Goal: Task Accomplishment & Management: Complete application form

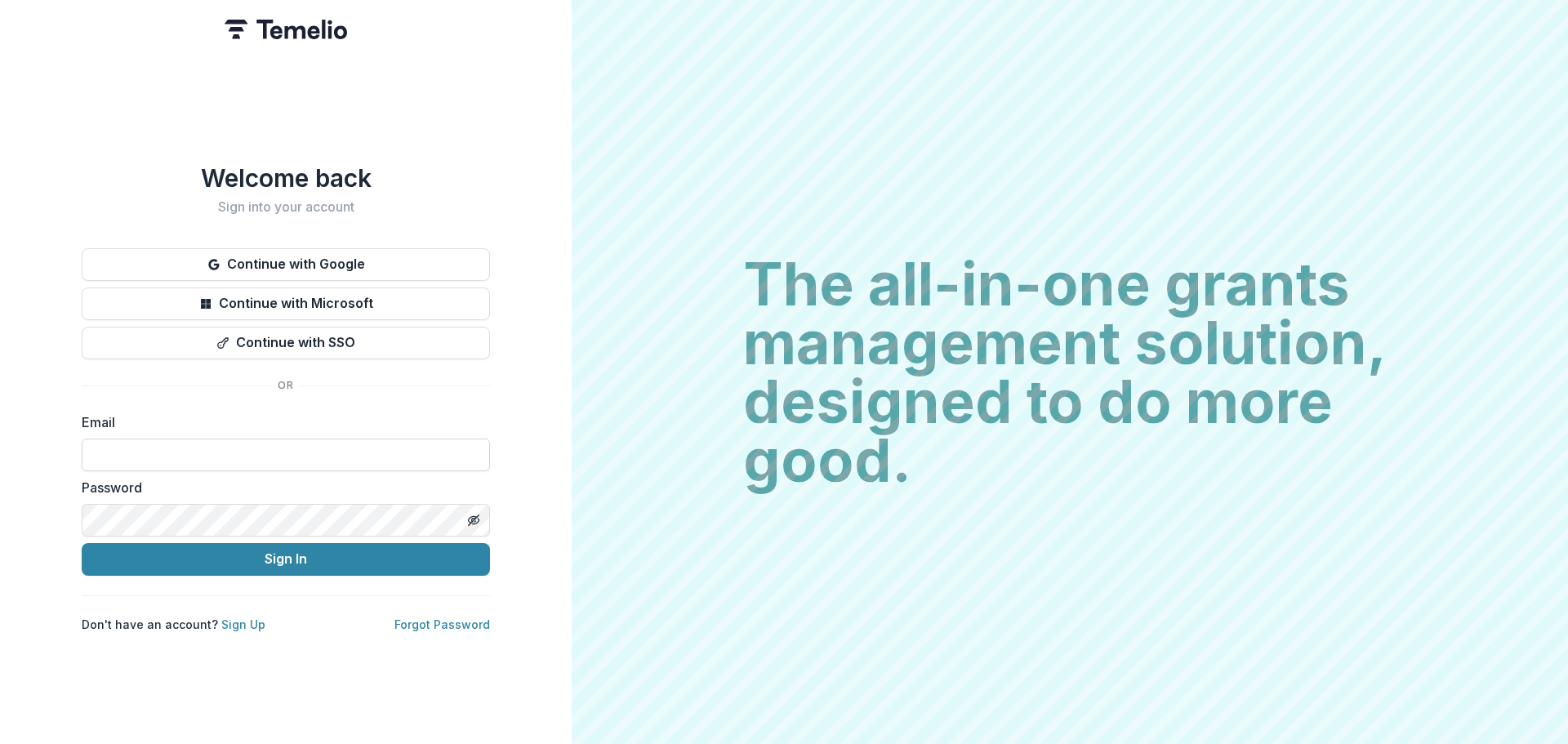
click at [112, 440] on input at bounding box center [285, 455] width 408 height 32
type input "**********"
click at [82, 543] on button "Sign In" at bounding box center [285, 559] width 408 height 32
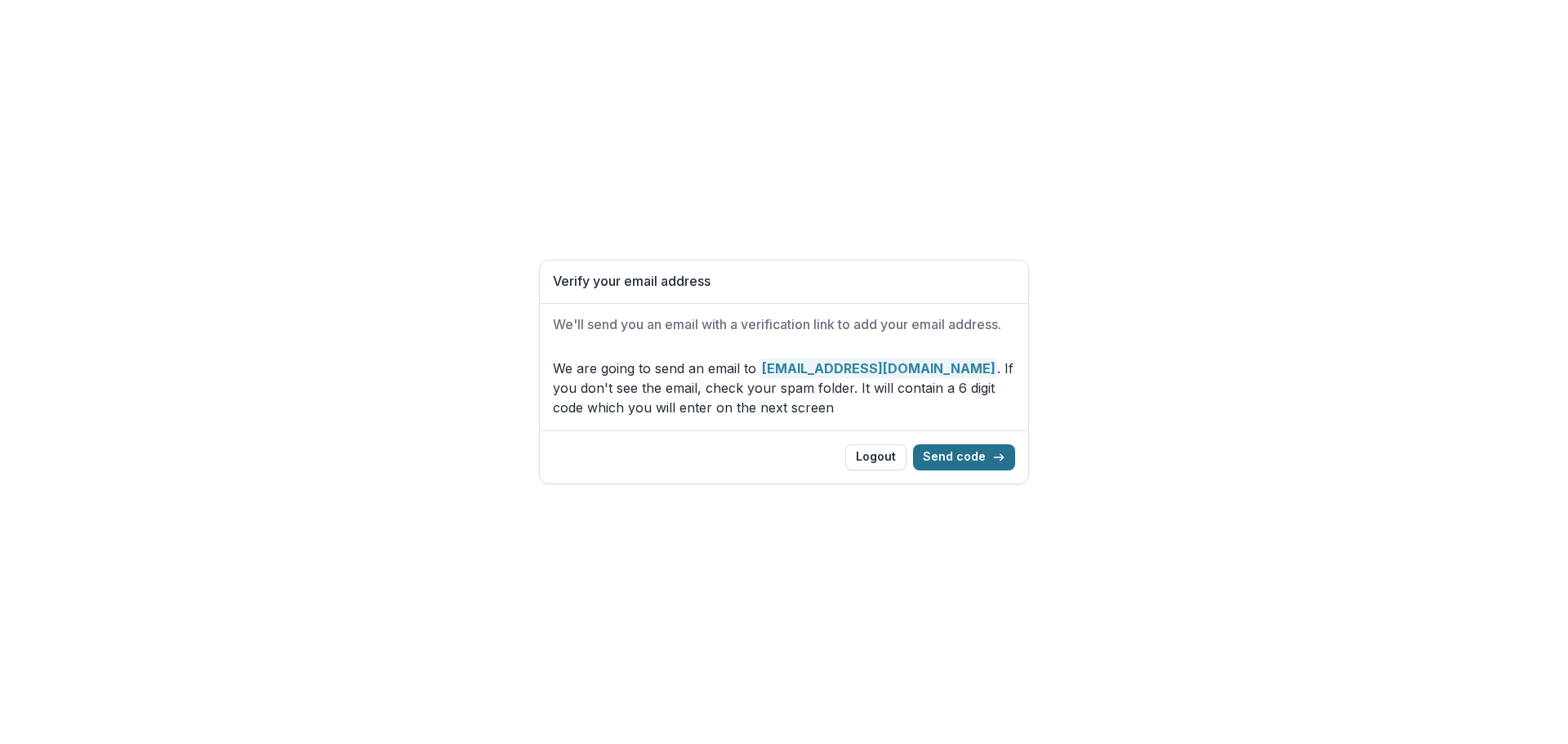
click at [950, 459] on button "Send code" at bounding box center [965, 457] width 102 height 26
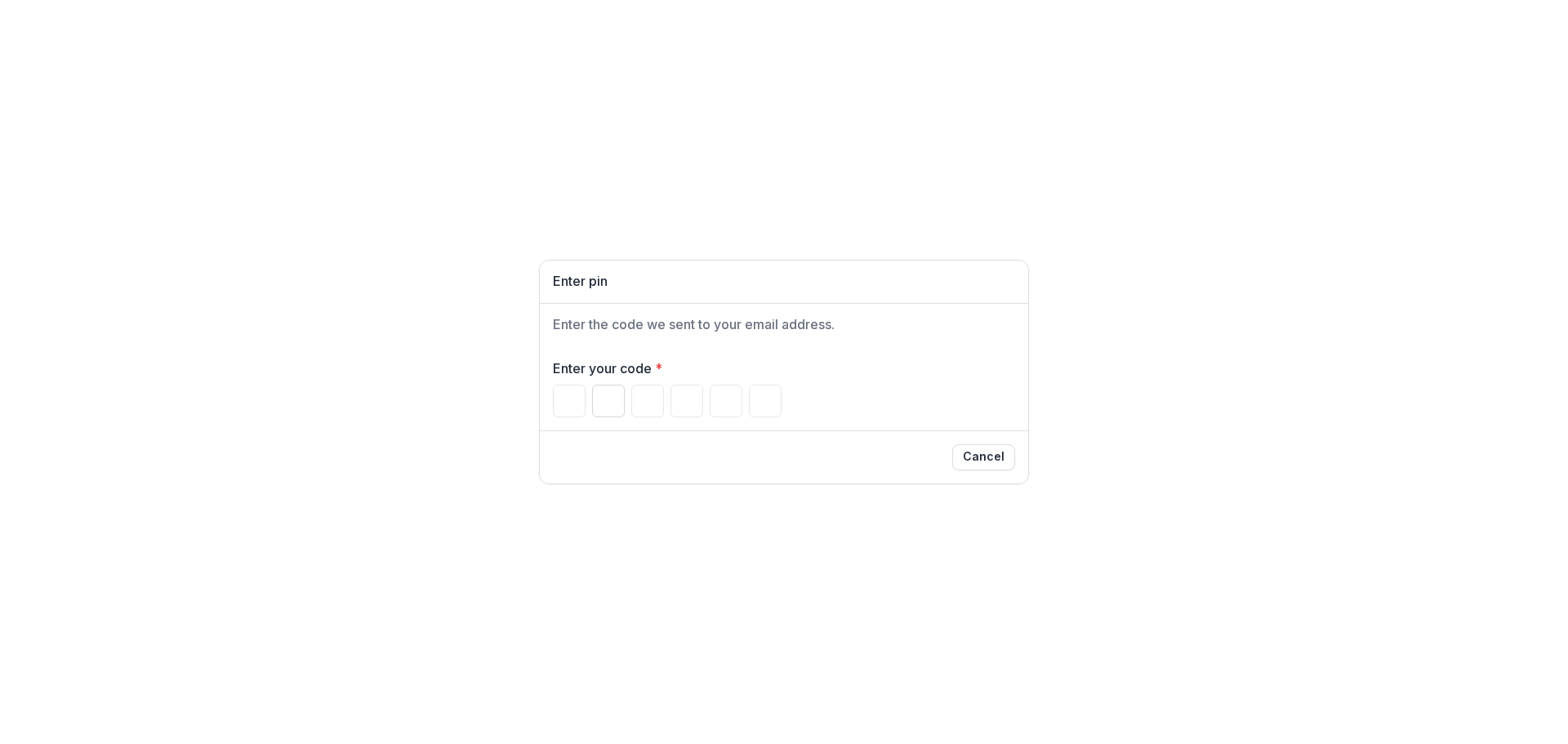
type input "*"
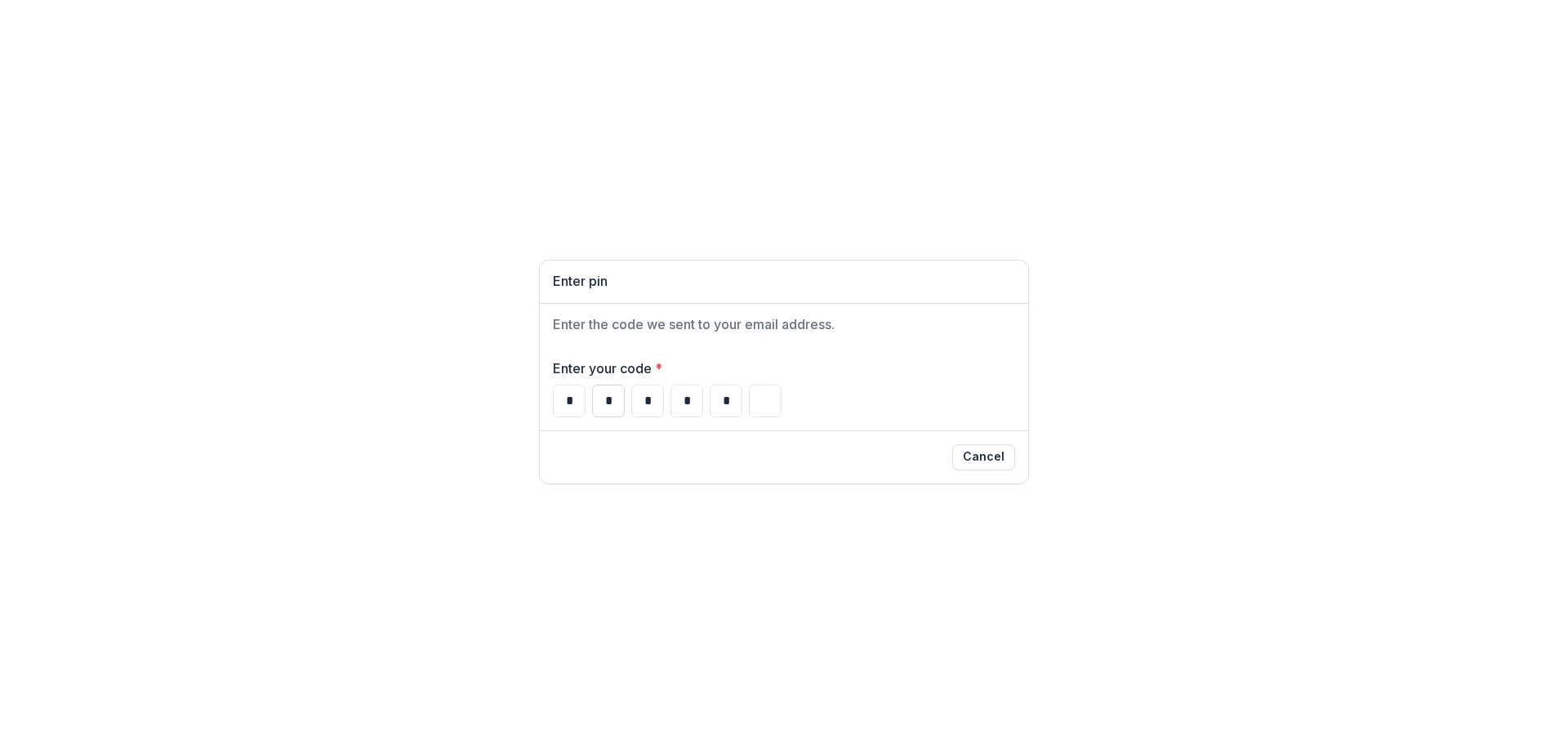
type input "*"
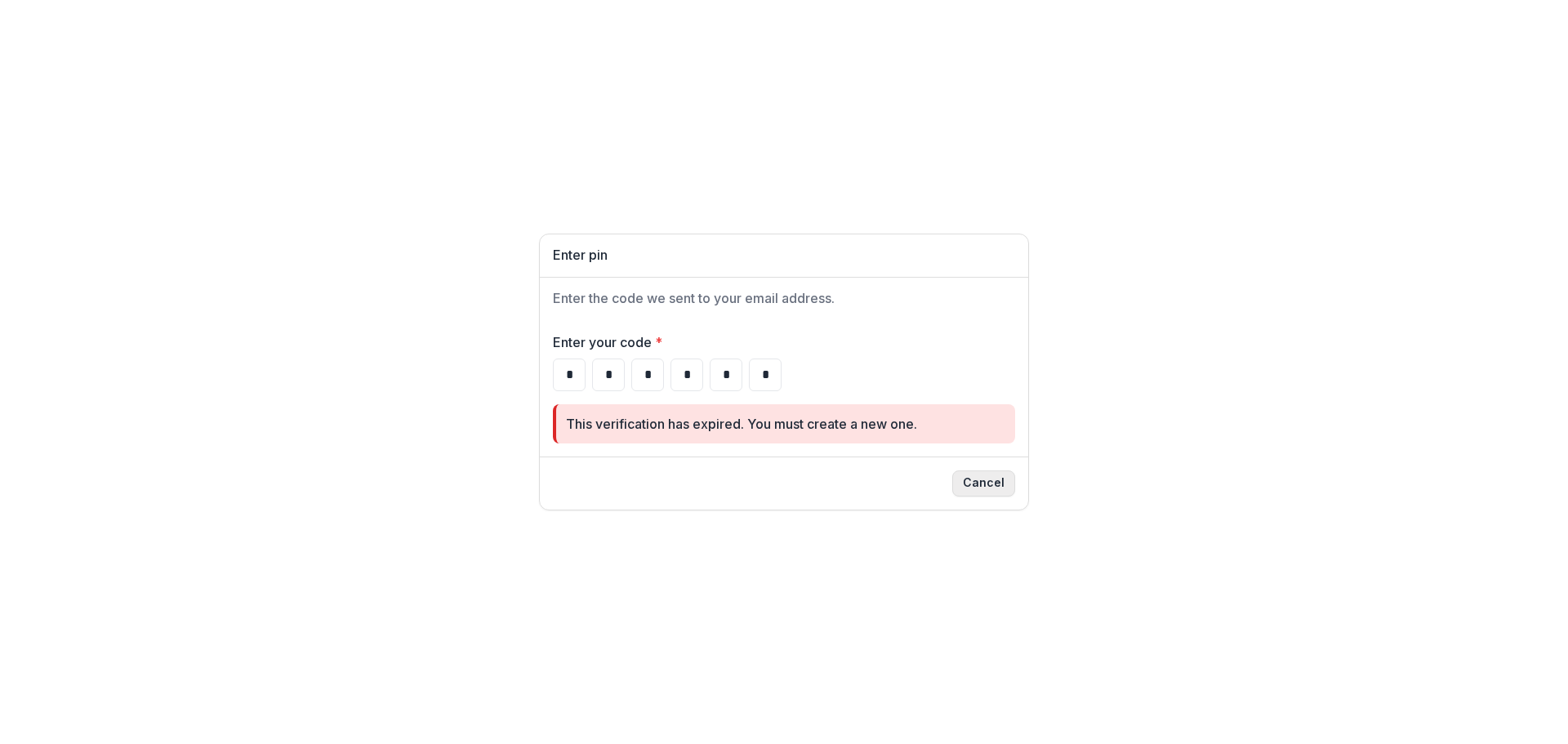
click at [986, 477] on button "Cancel" at bounding box center [984, 483] width 63 height 26
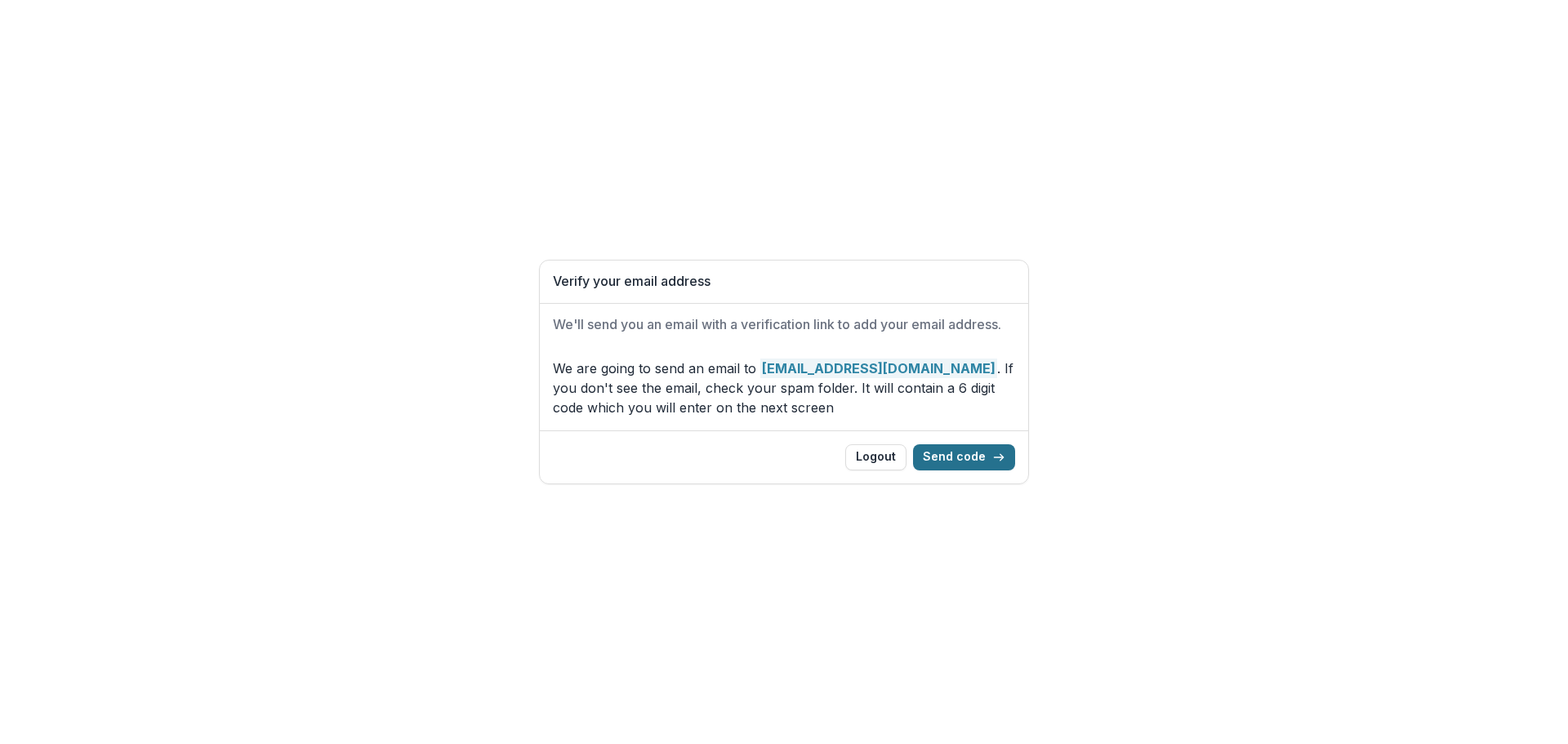
click at [959, 459] on button "Send code" at bounding box center [965, 457] width 102 height 26
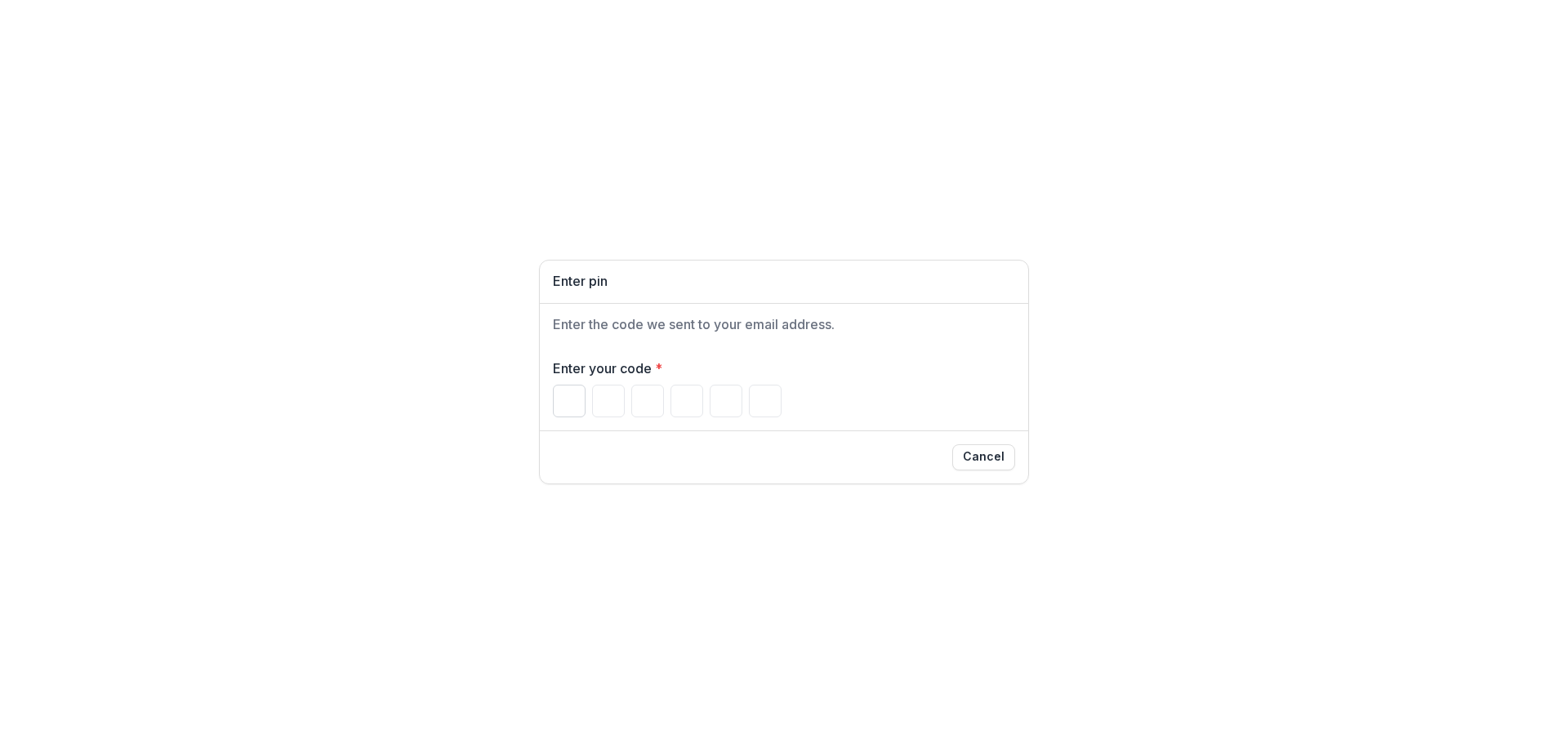
click at [565, 403] on input "Please enter your pin code" at bounding box center [569, 401] width 32 height 32
type input "*"
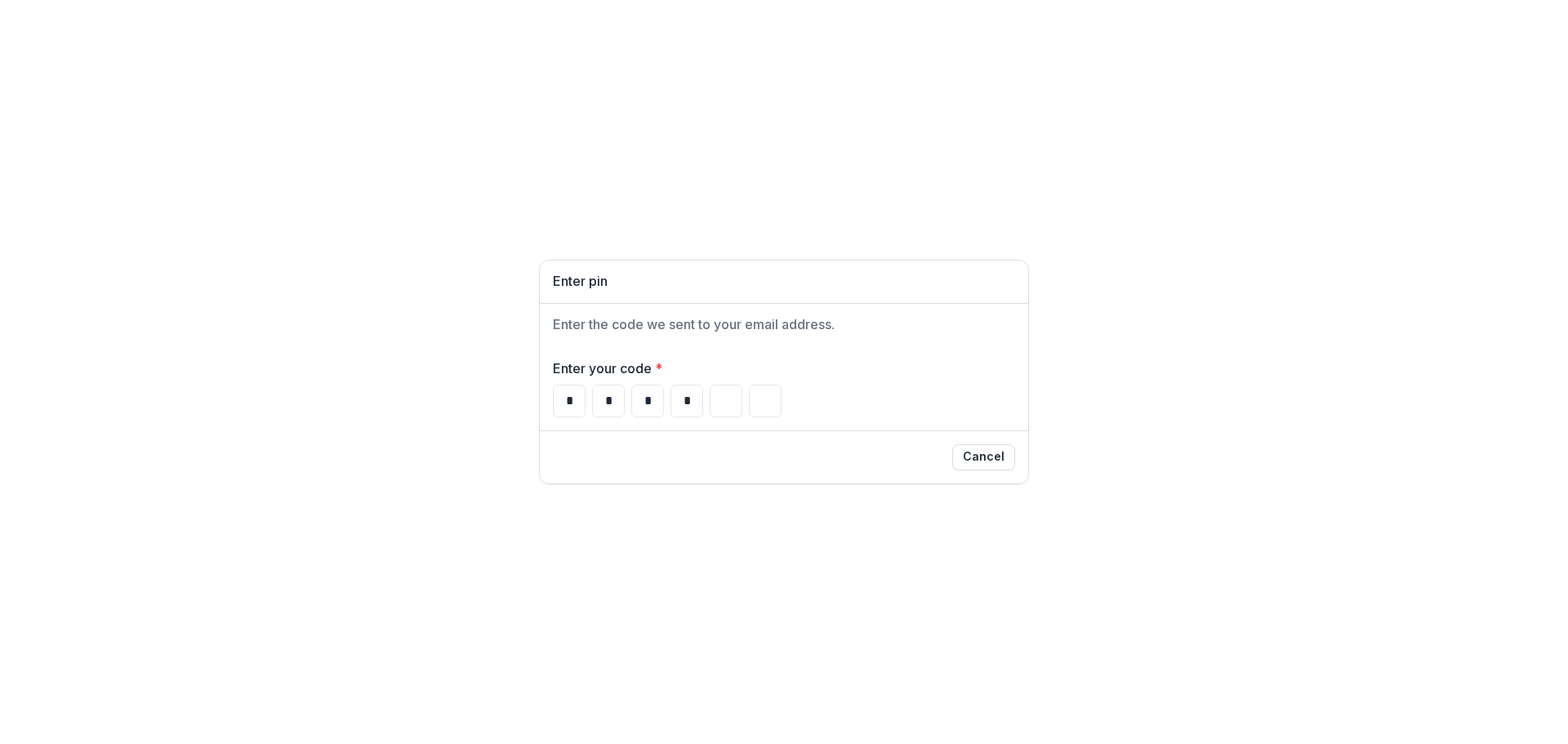
type input "*"
click at [804, 511] on div "Enter pin Enter the code we sent to your email address. Enter your code * * * *…" at bounding box center [784, 372] width 1568 height 744
click at [1073, 578] on div "Enter pin Enter the code we sent to your email address. Enter your code * * * *…" at bounding box center [784, 372] width 1568 height 744
drag, startPoint x: 561, startPoint y: 398, endPoint x: 772, endPoint y: 397, distance: 211.0
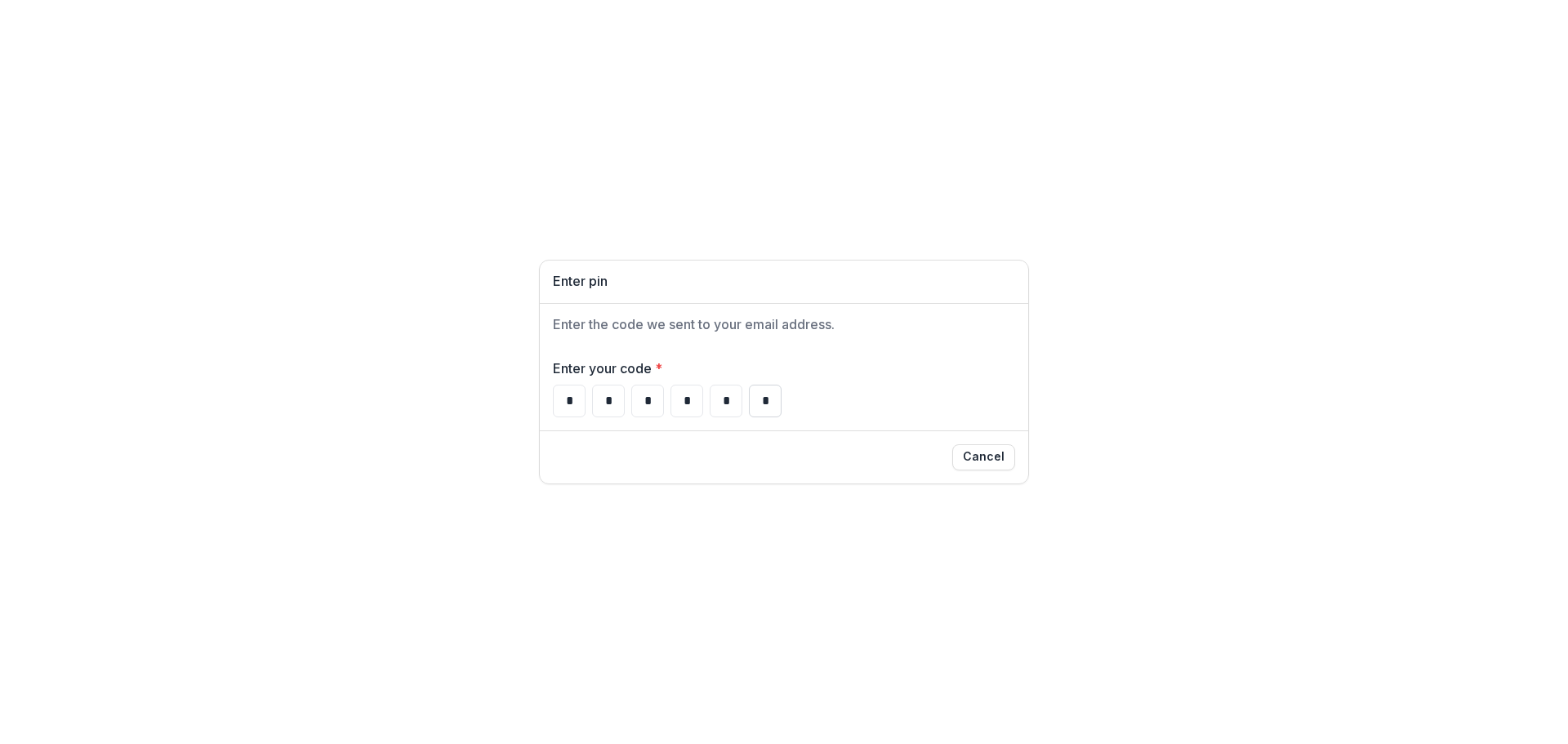
click at [772, 397] on div "* * * * * *" at bounding box center [784, 401] width 462 height 32
type input "*"
click at [1095, 504] on div "Enter pin Enter the code we sent to your email address. Enter your code * * * *…" at bounding box center [784, 372] width 1568 height 744
click at [995, 457] on button "Cancel" at bounding box center [984, 457] width 63 height 26
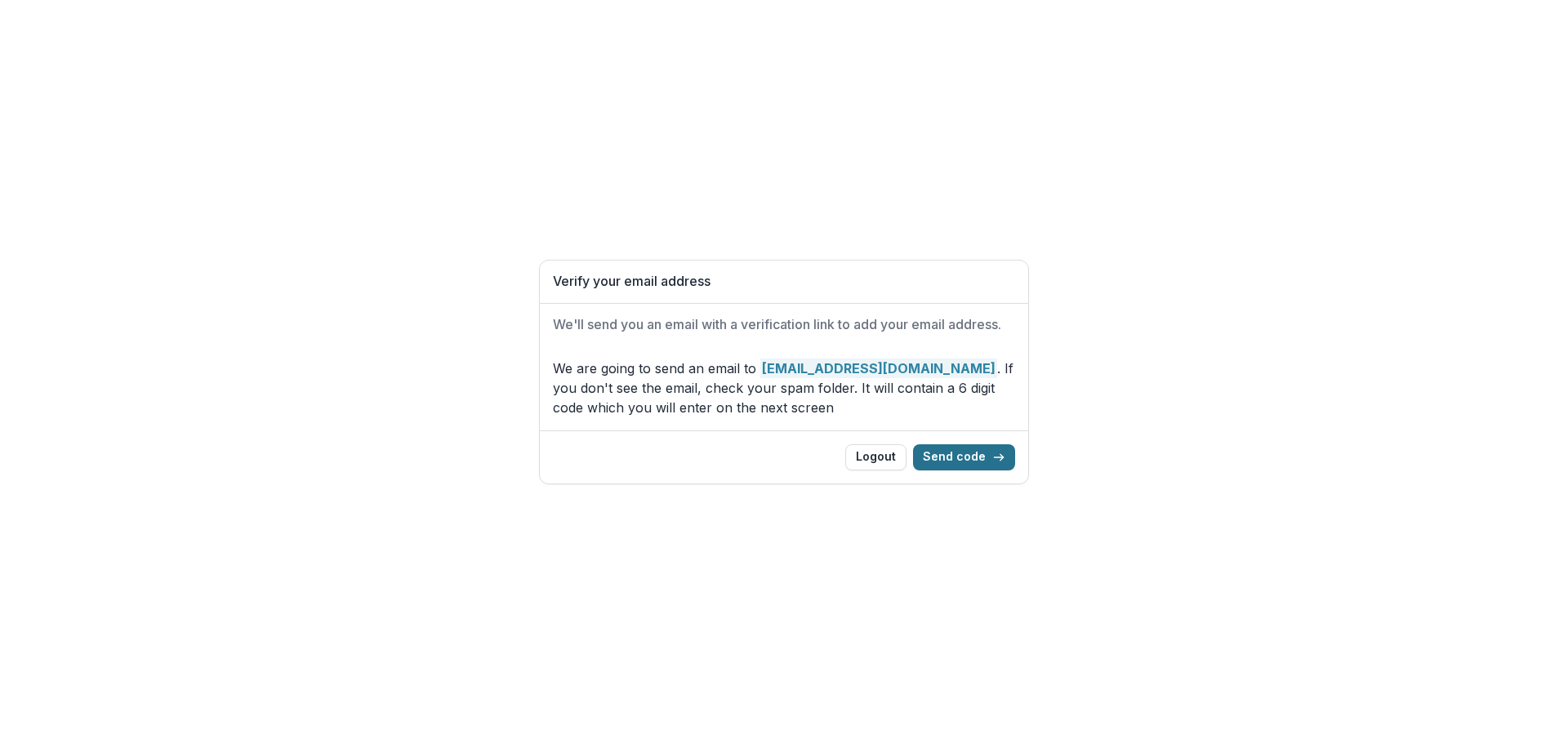
click at [968, 451] on button "Send code" at bounding box center [965, 457] width 102 height 26
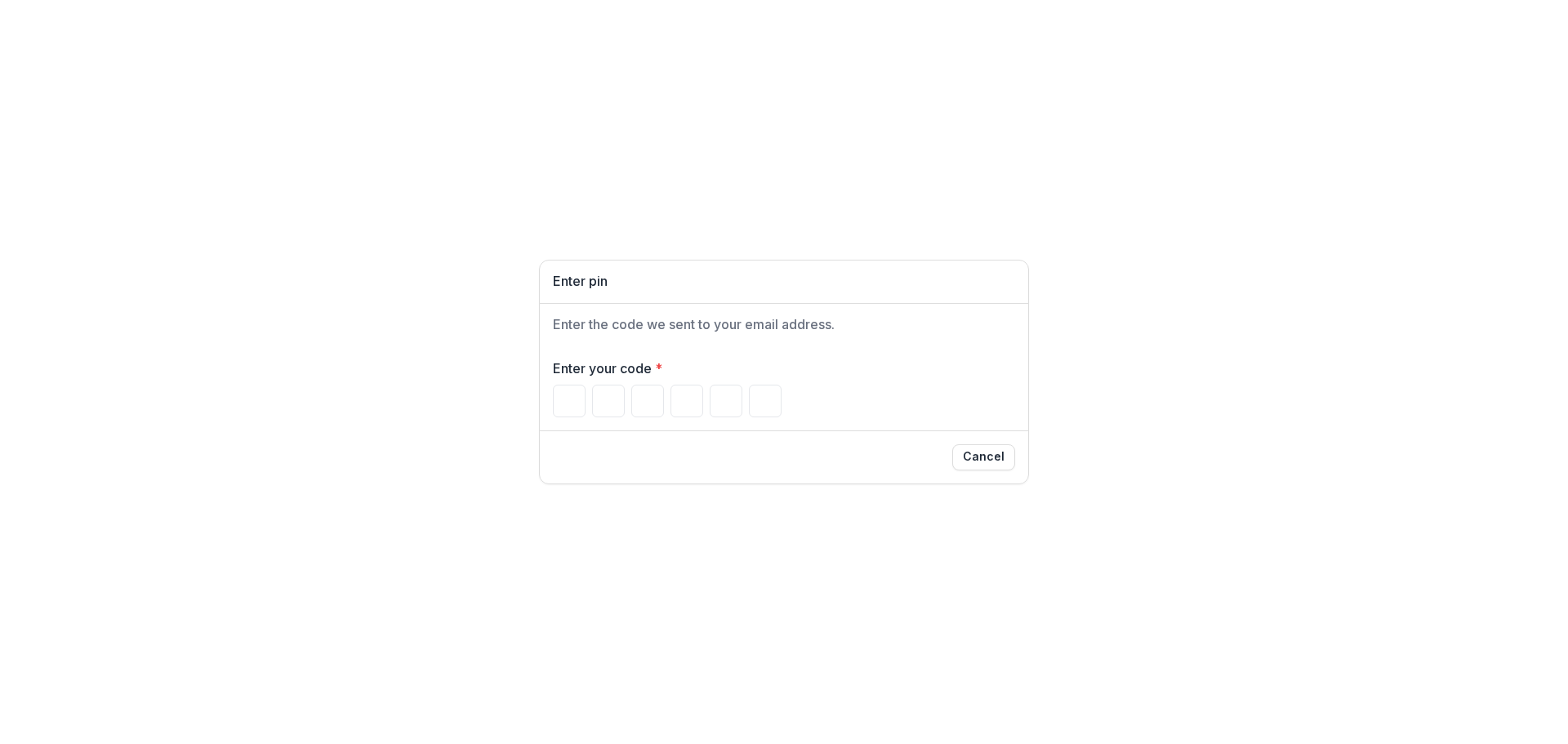
type input "*"
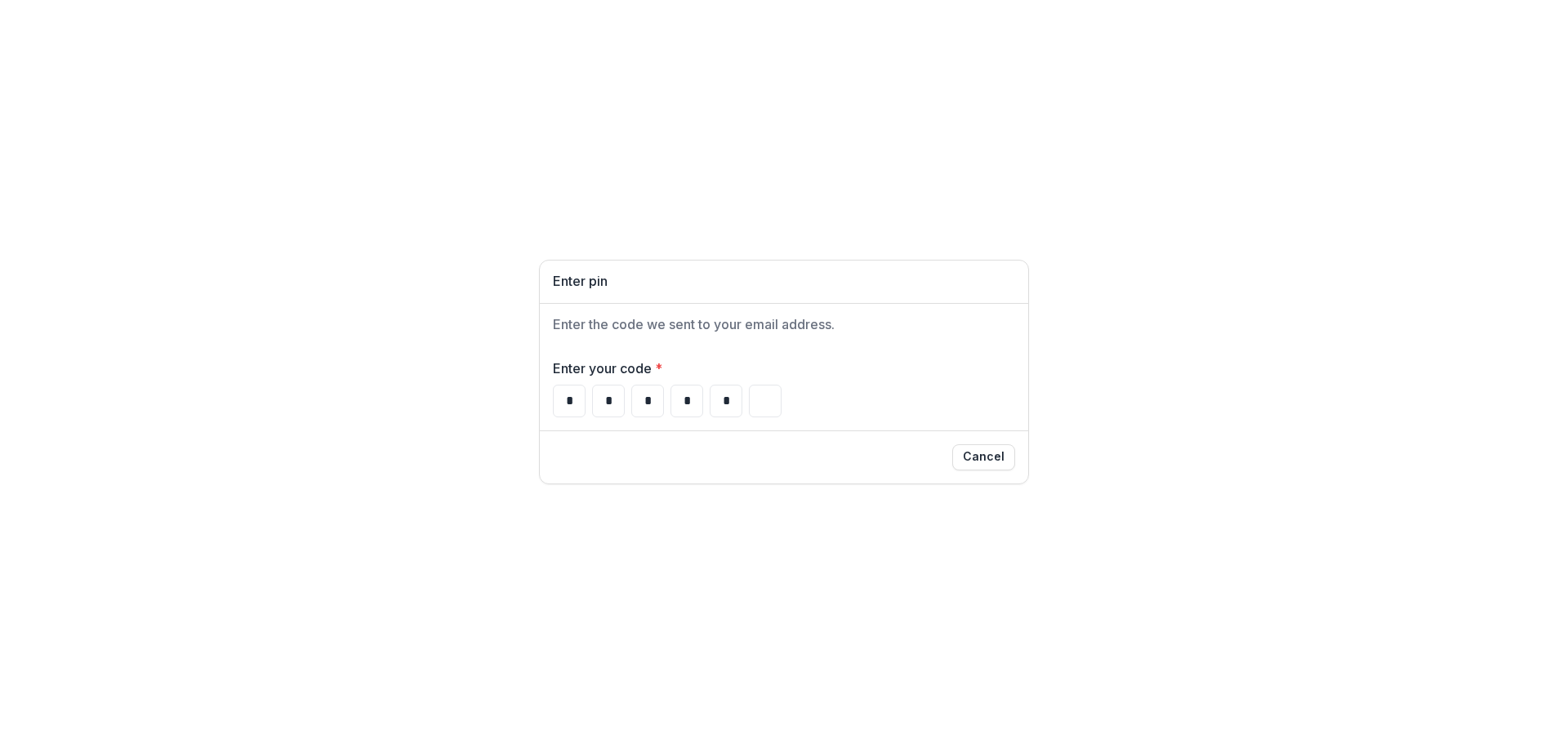
type input "*"
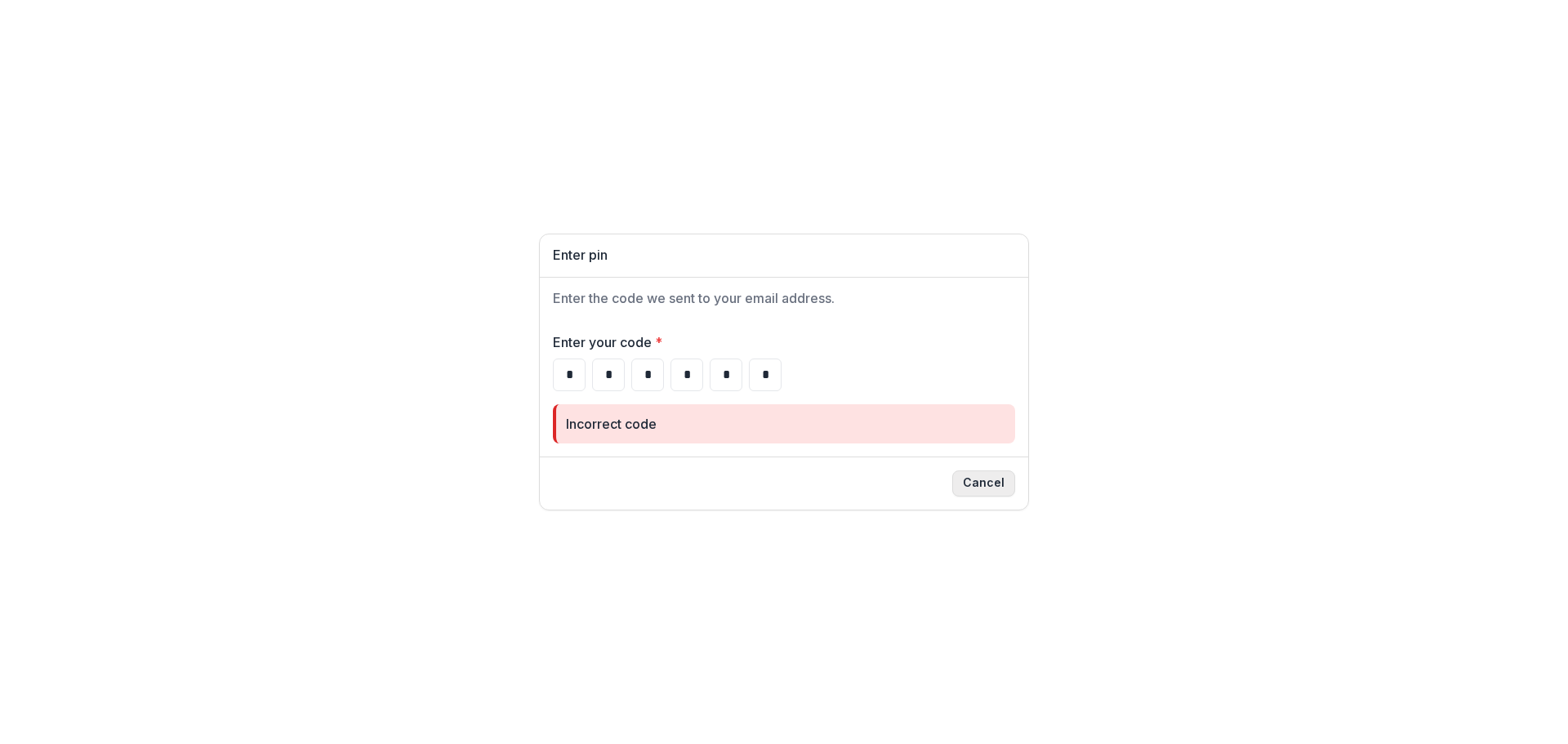
click at [984, 485] on button "Cancel" at bounding box center [984, 483] width 63 height 26
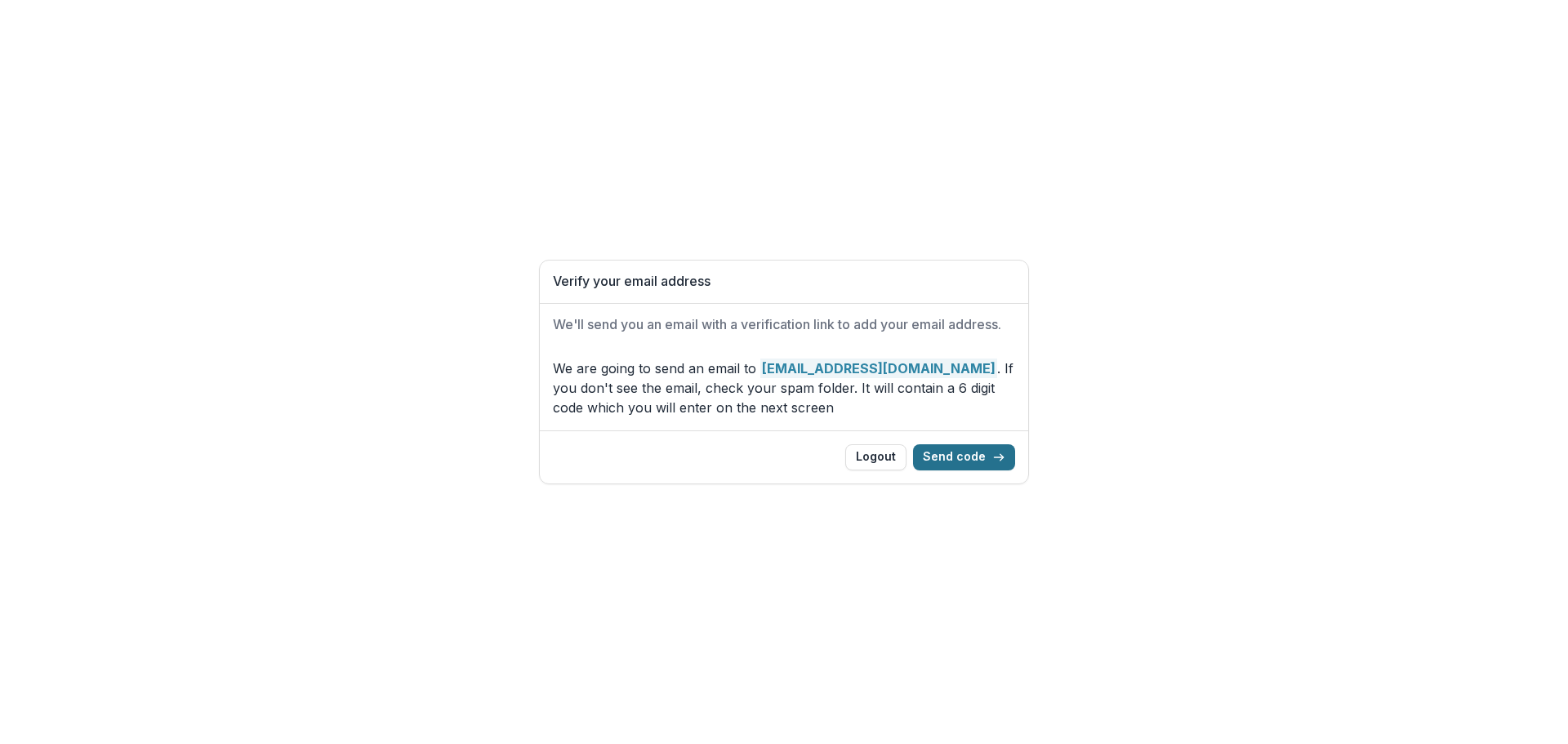
click at [959, 452] on button "Send code" at bounding box center [965, 457] width 102 height 26
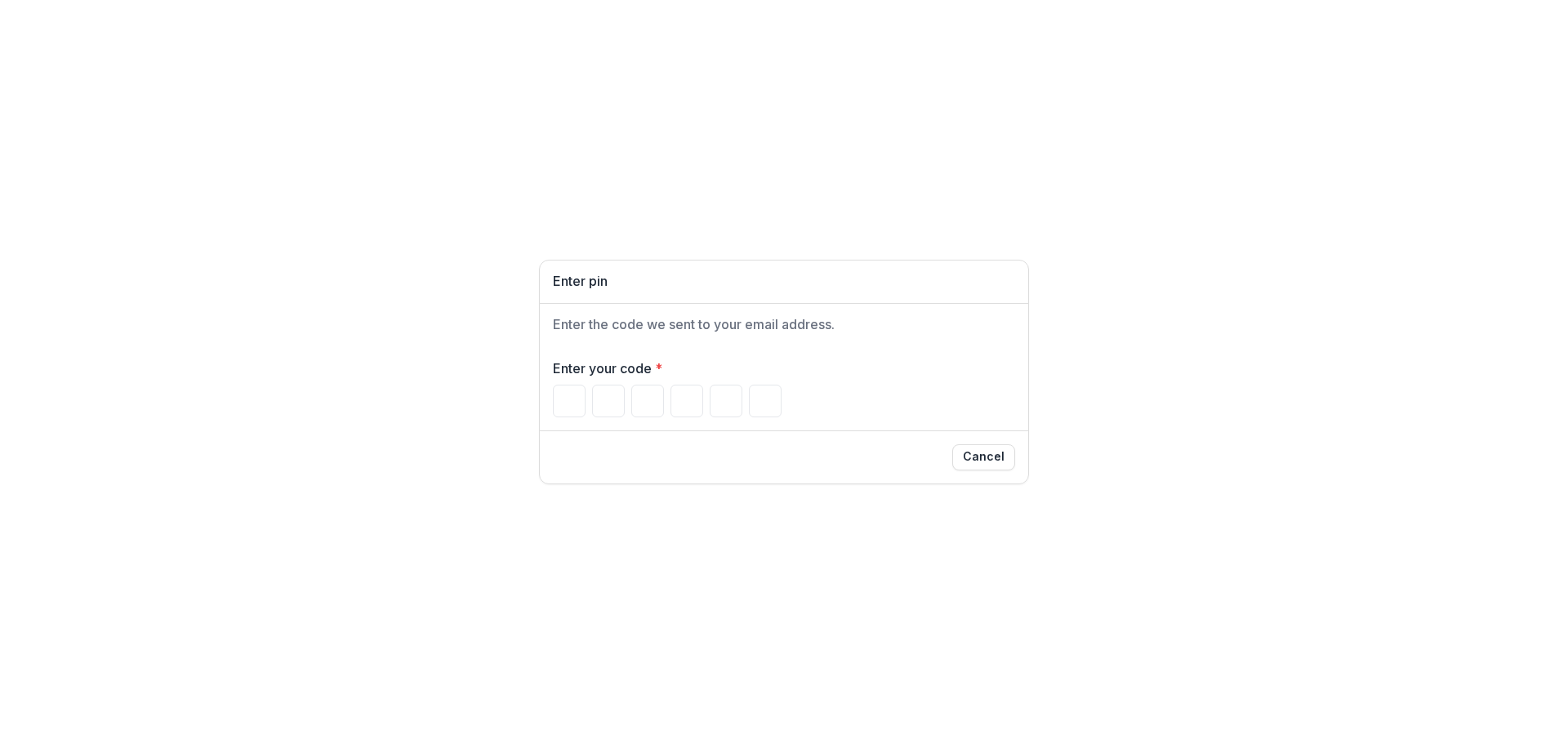
type input "*"
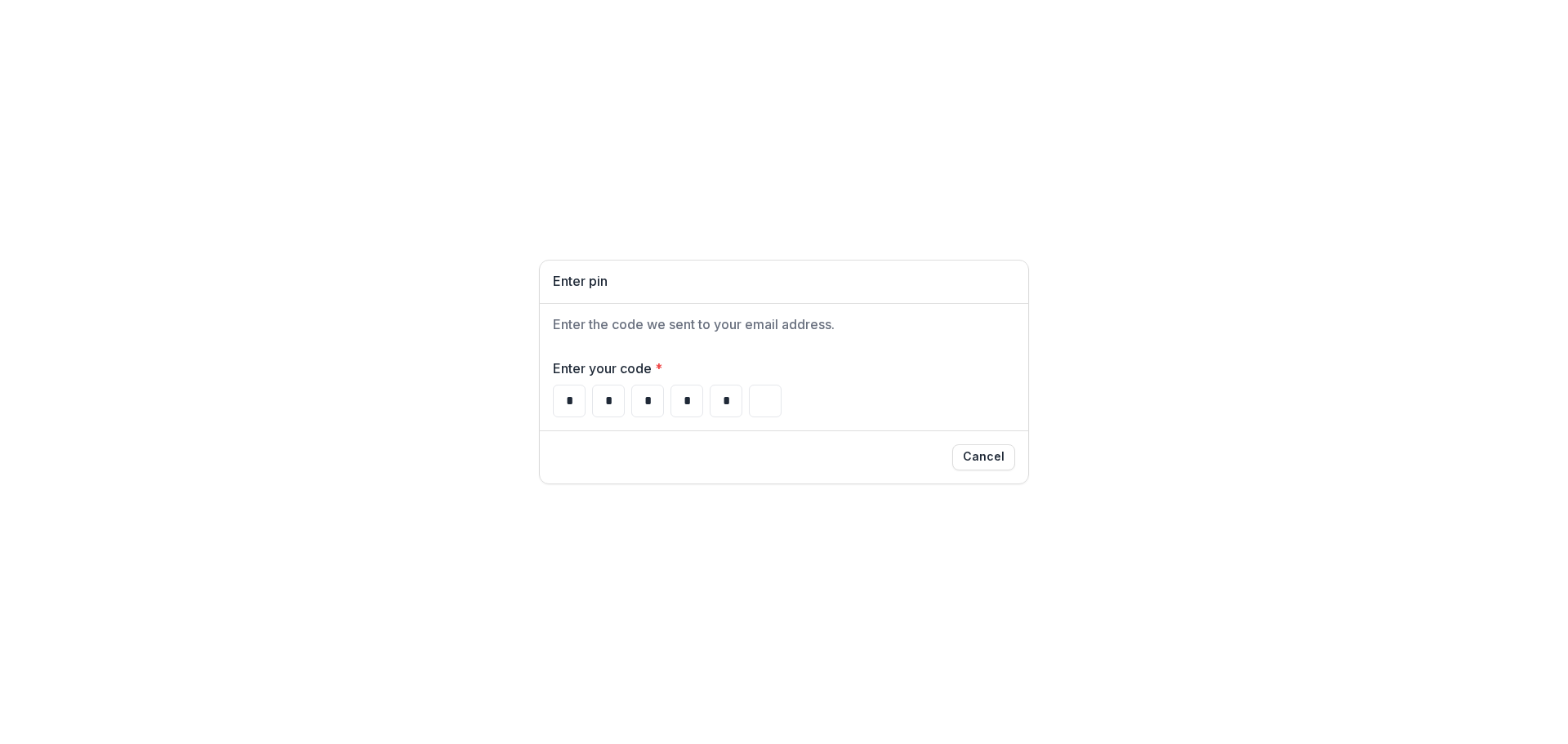
type input "*"
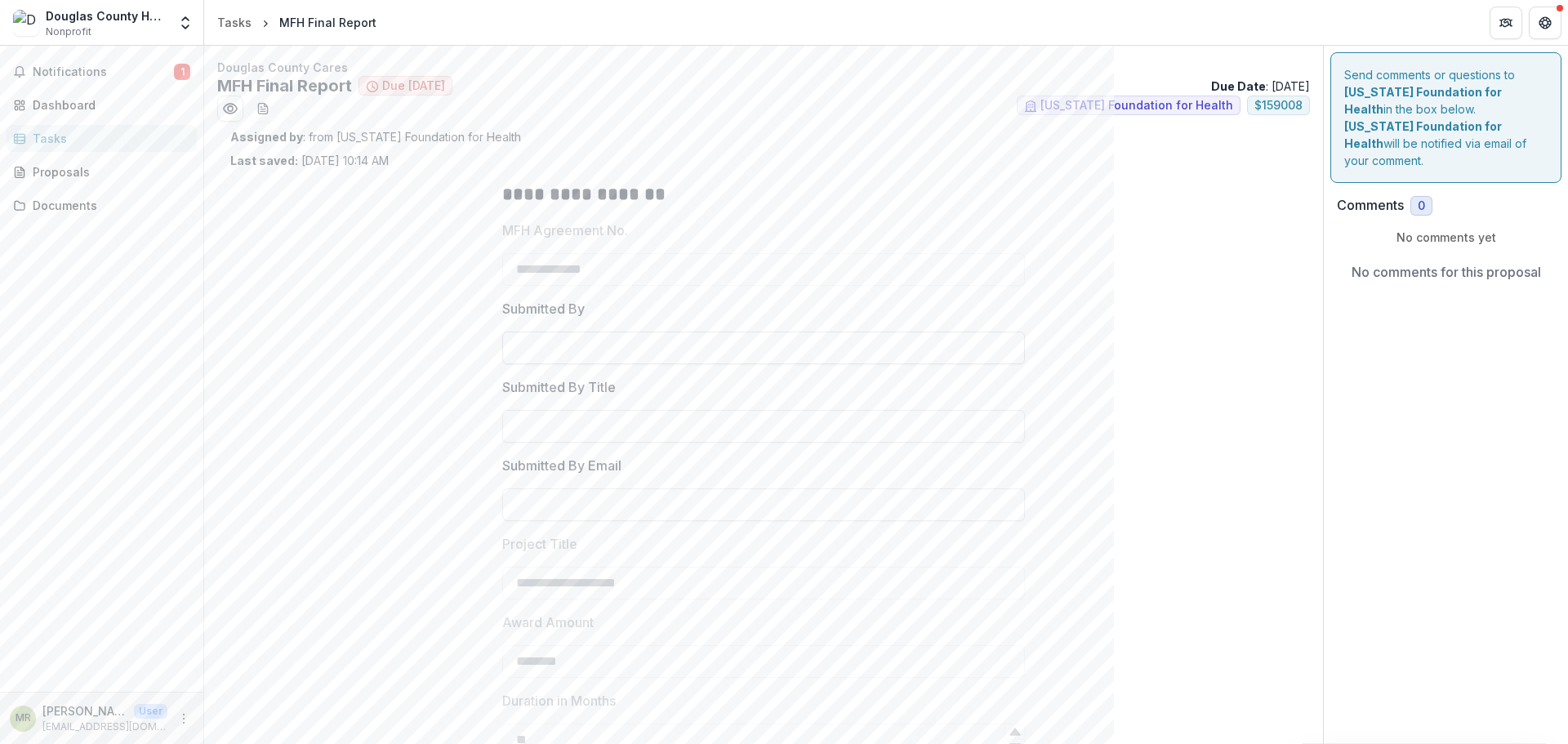
click at [570, 347] on input "Submitted By" at bounding box center [764, 348] width 522 height 32
type input "**********"
click at [505, 431] on input "Submitted By Title" at bounding box center [764, 426] width 522 height 32
type input "**********"
click at [519, 497] on input "Submitted By Email" at bounding box center [764, 504] width 522 height 32
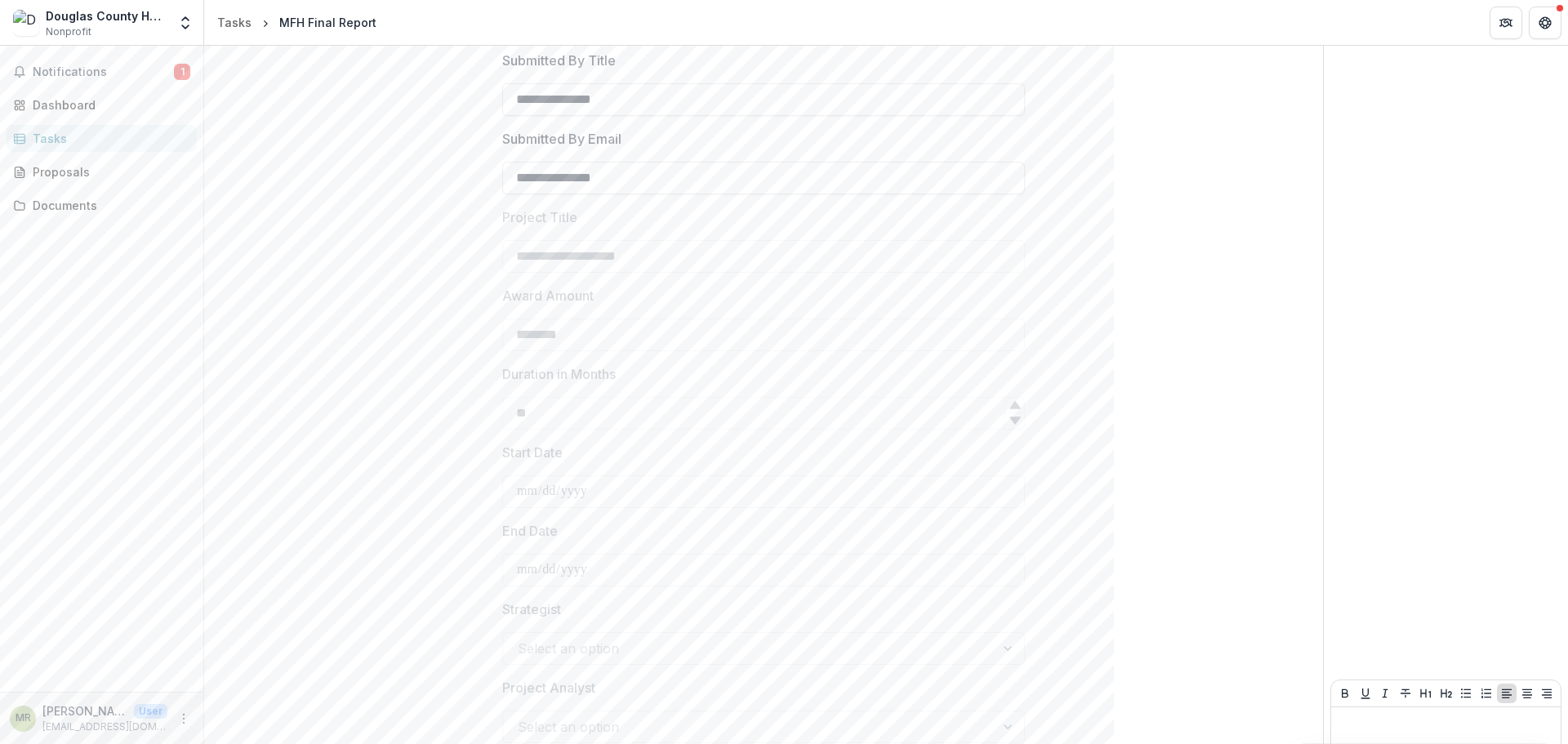
scroll to position [438, 0]
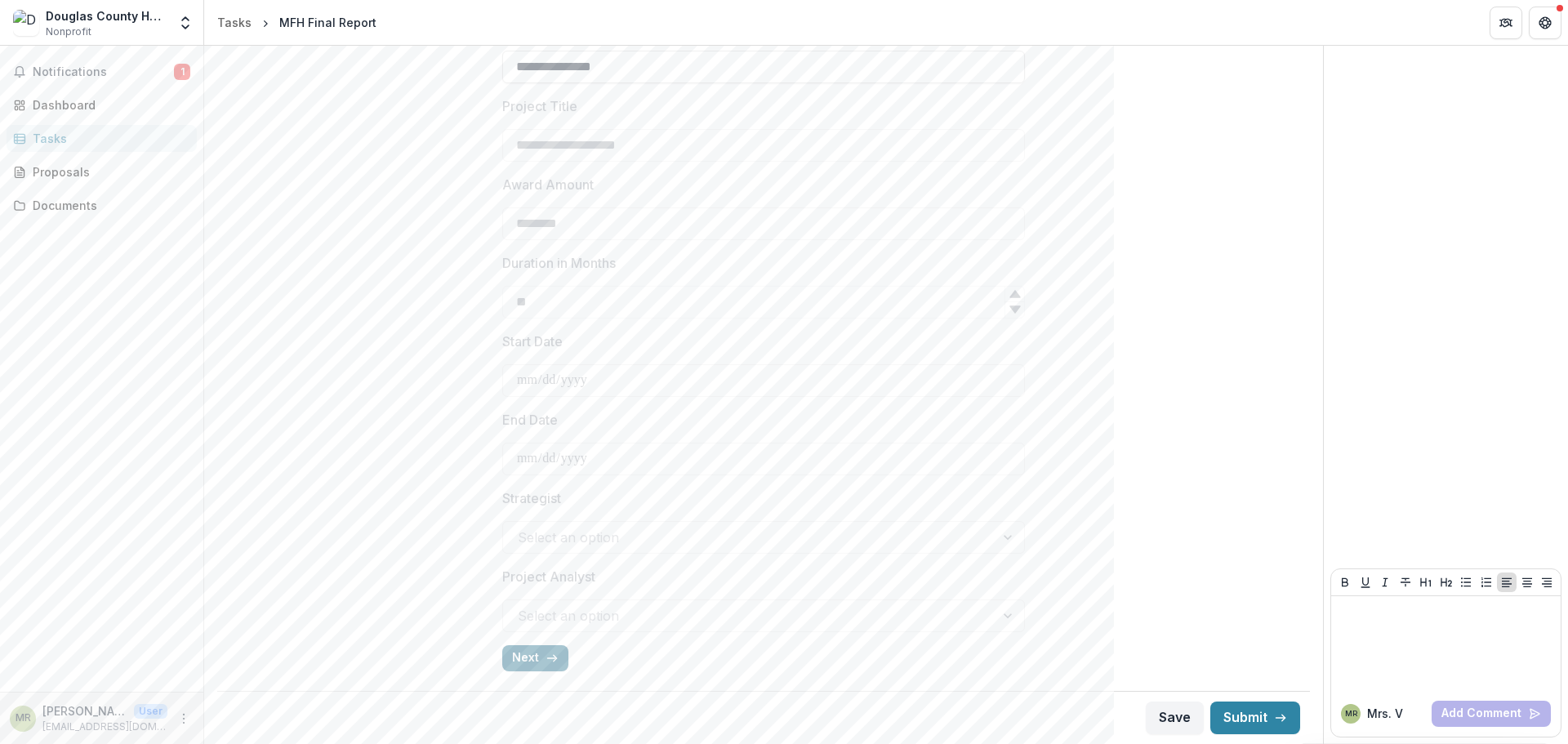
type input "**********"
drag, startPoint x: 520, startPoint y: 657, endPoint x: 663, endPoint y: 638, distance: 144.3
click at [520, 656] on button "Next" at bounding box center [536, 658] width 66 height 26
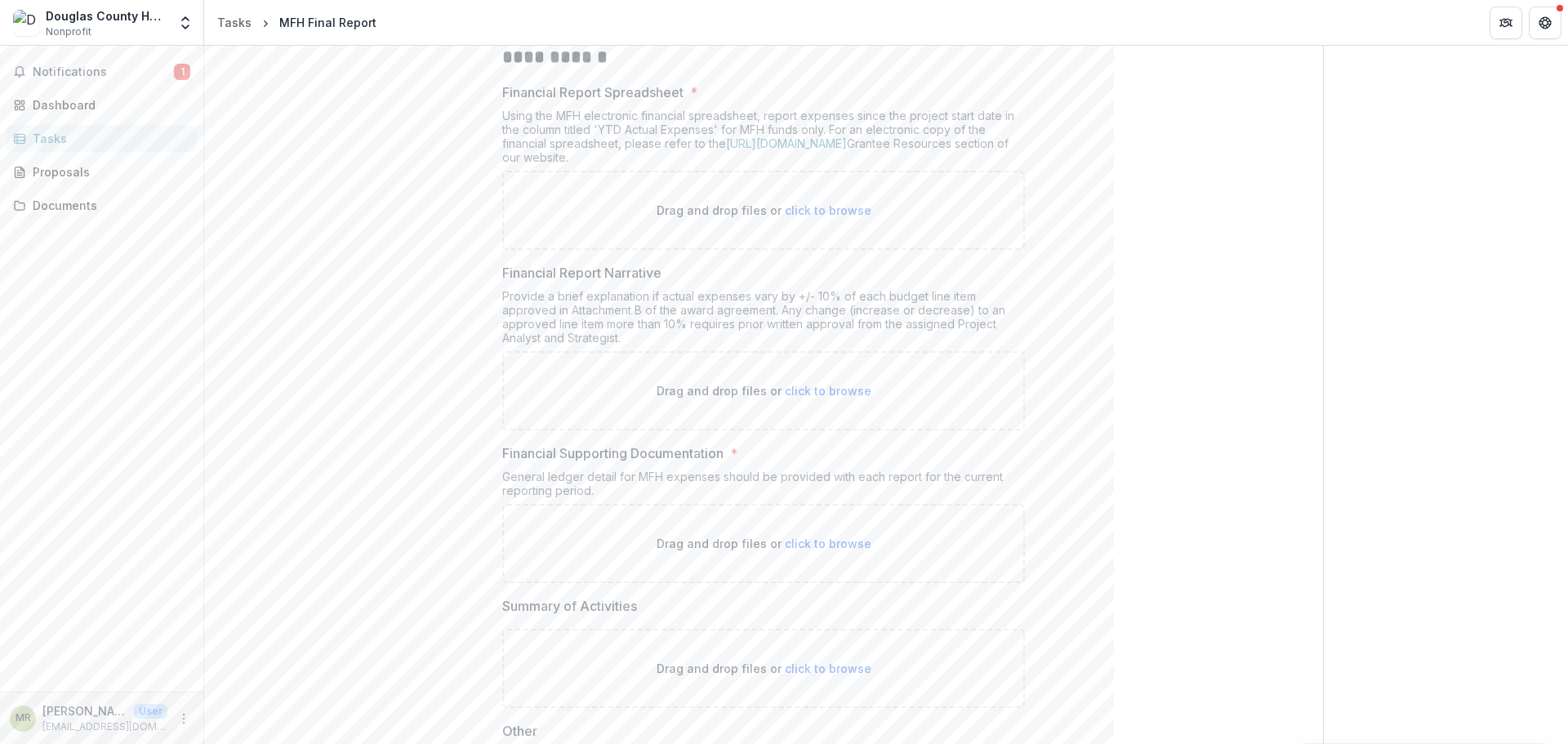
scroll to position [182, 0]
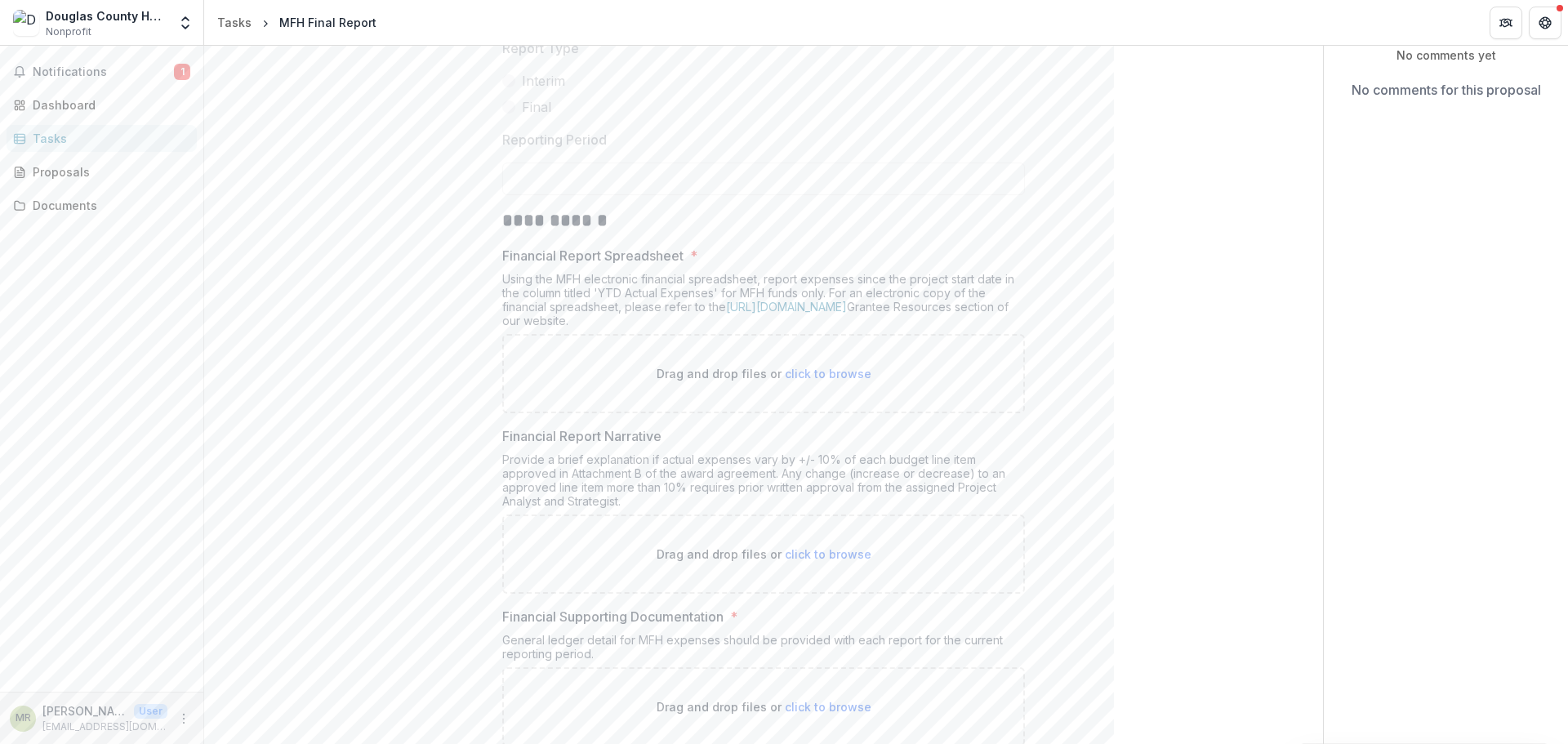
click at [1126, 490] on div "**********" at bounding box center [764, 580] width 1067 height 1186
click at [185, 718] on icon "More" at bounding box center [183, 719] width 13 height 13
click at [154, 593] on div "Notifications 1 Dashboard Tasks Proposals Documents" at bounding box center [101, 369] width 204 height 646
click at [67, 74] on span "Notifications" at bounding box center [102, 72] width 141 height 13
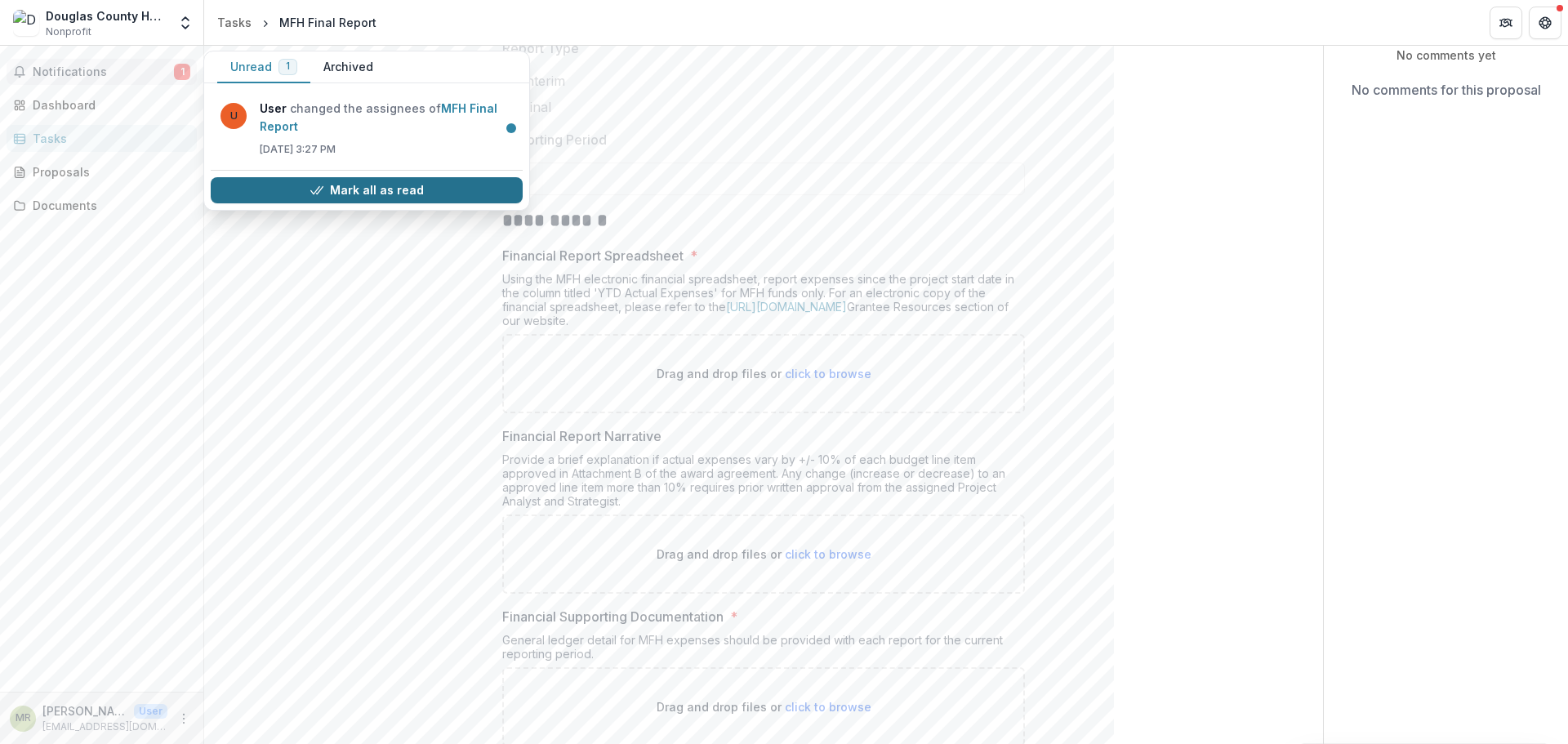
click at [359, 188] on button "Mark all as read" at bounding box center [367, 189] width 312 height 26
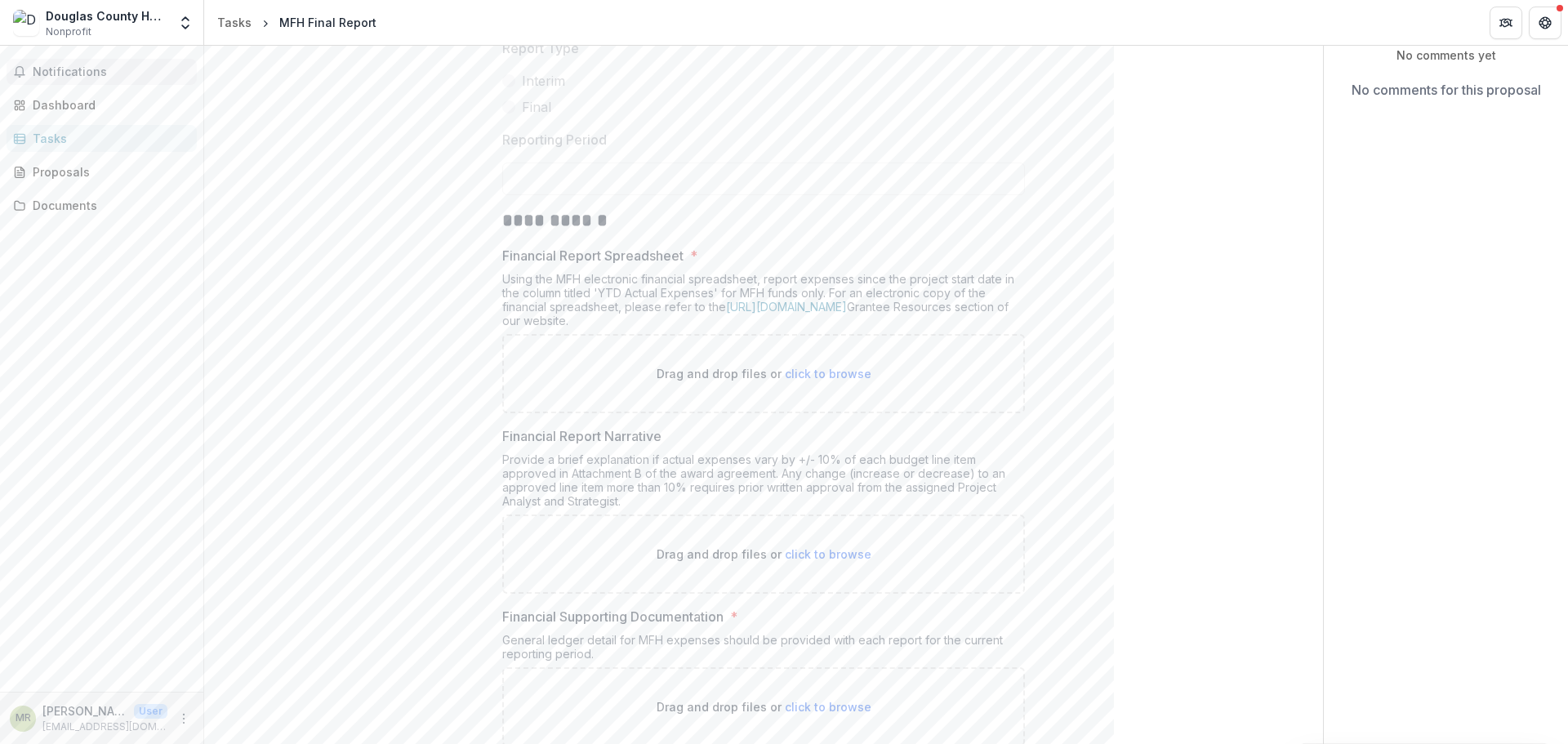
click at [304, 311] on div "**********" at bounding box center [764, 580] width 1067 height 1186
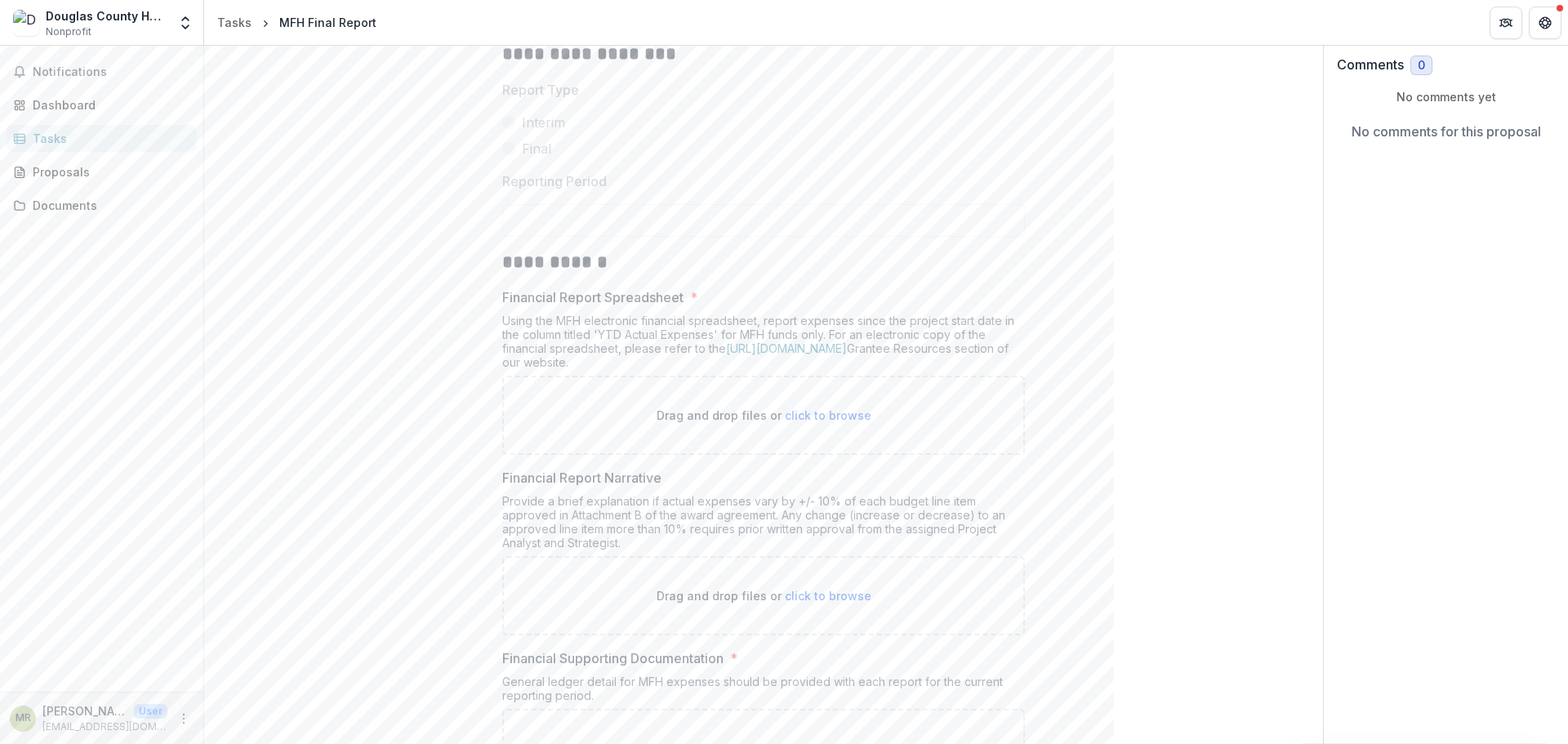
scroll to position [0, 0]
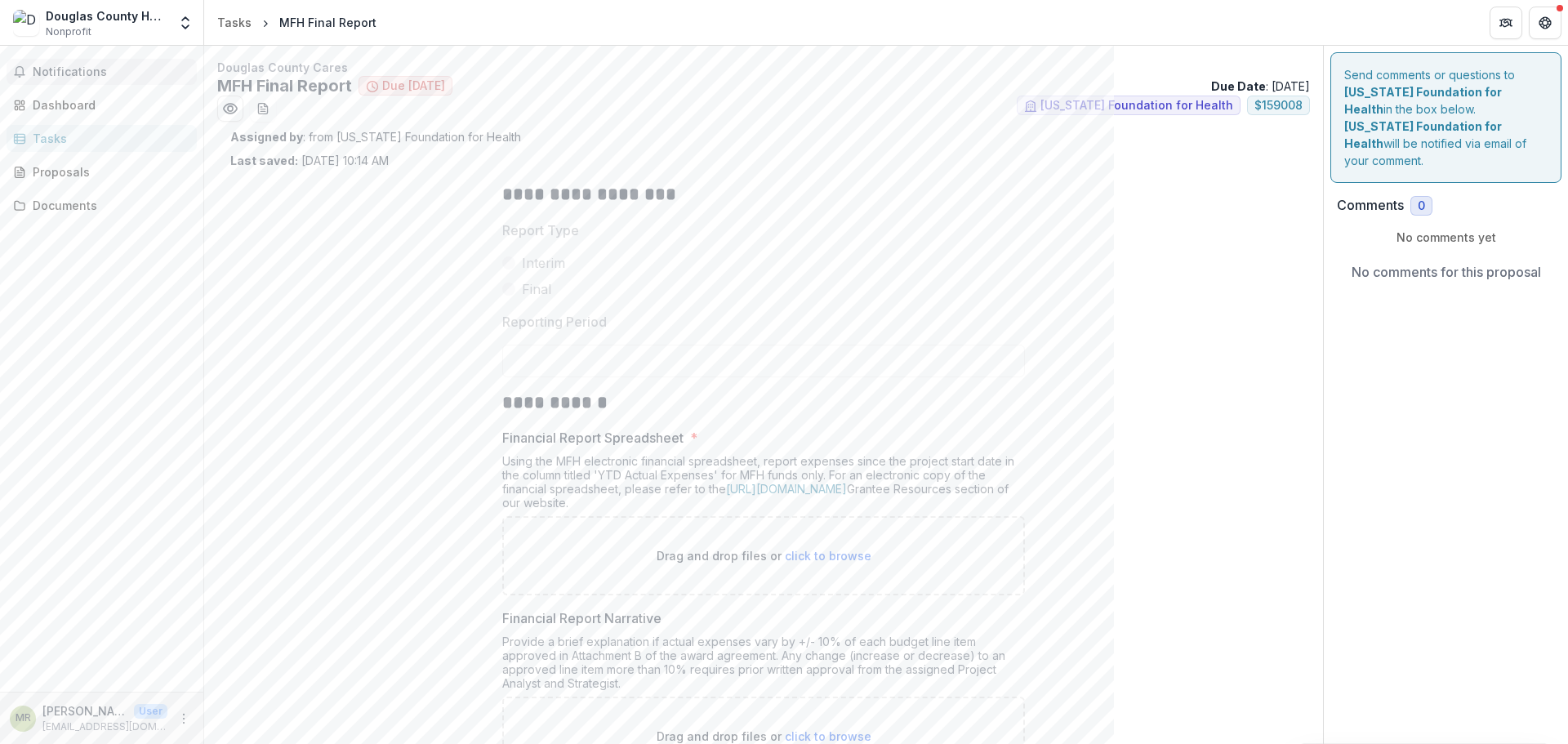
click at [55, 72] on span "Notifications" at bounding box center [111, 72] width 158 height 13
click at [124, 267] on div "Notifications Unread 0 Archived You don't have any unread notifications We'll n…" at bounding box center [101, 369] width 204 height 646
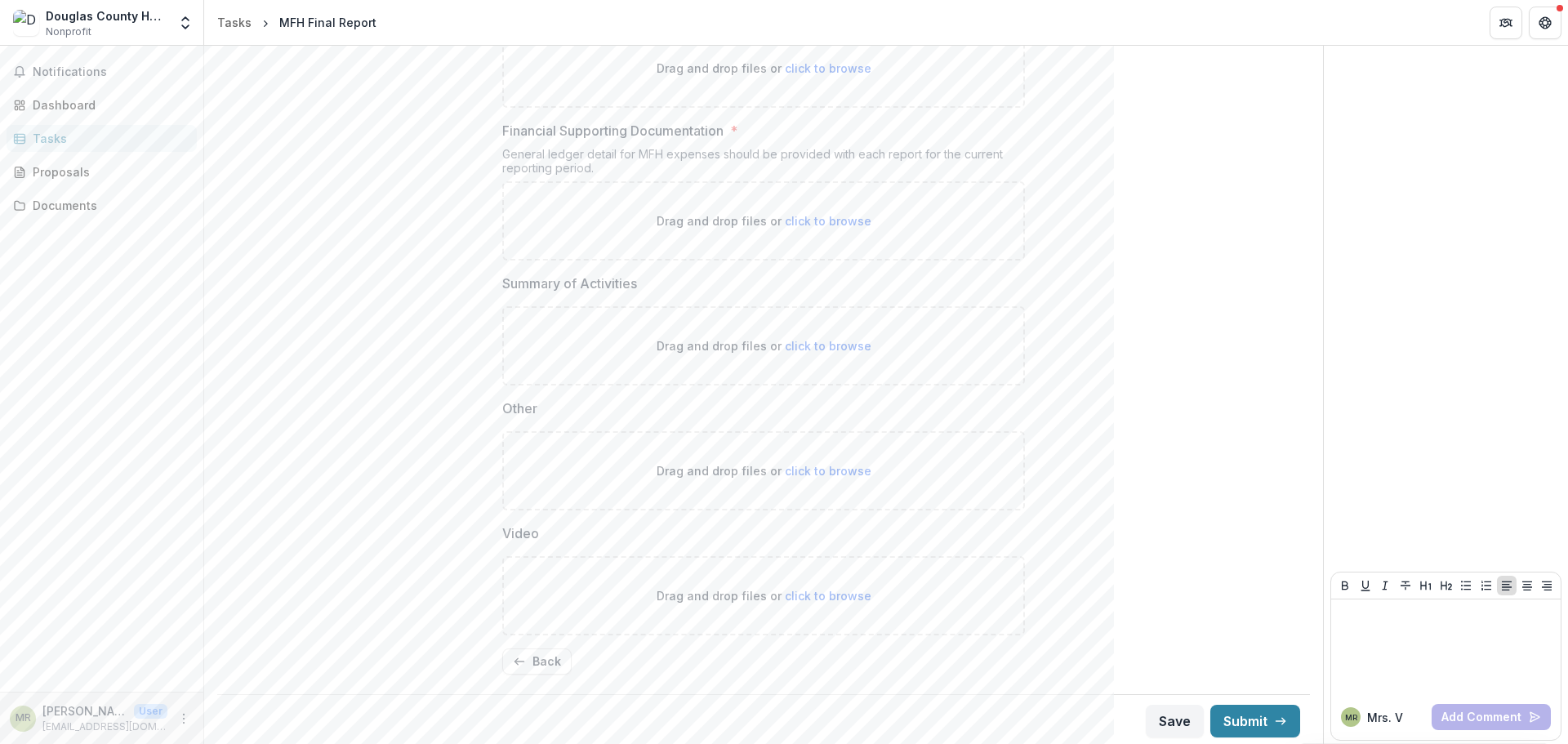
scroll to position [672, 0]
